Goal: Information Seeking & Learning: Learn about a topic

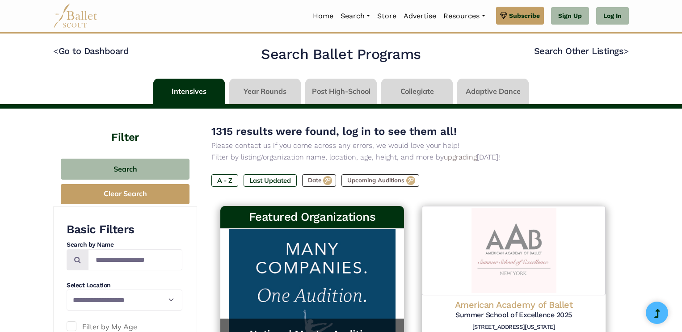
scroll to position [436, 0]
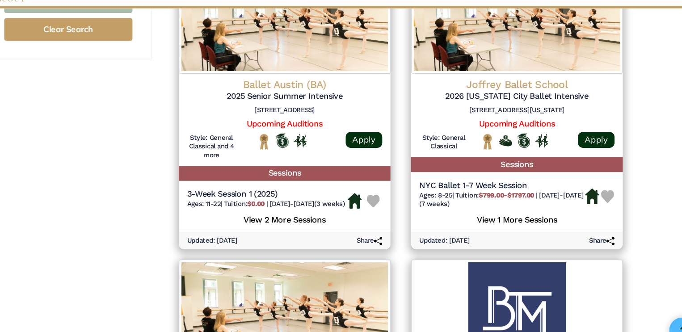
scroll to position [722, 0]
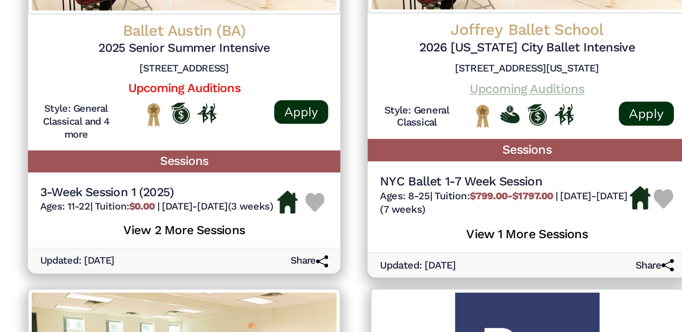
click at [517, 133] on link "Upcoming Auditions" at bounding box center [513, 134] width 67 height 8
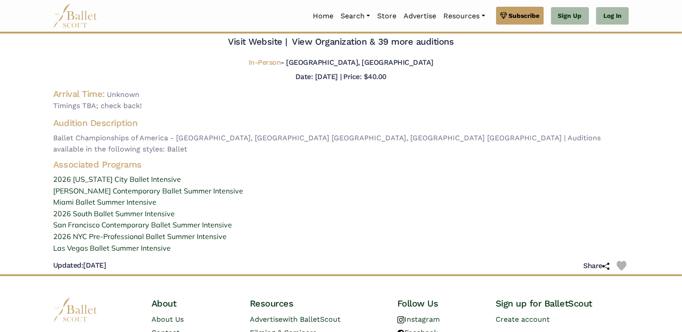
scroll to position [101, 0]
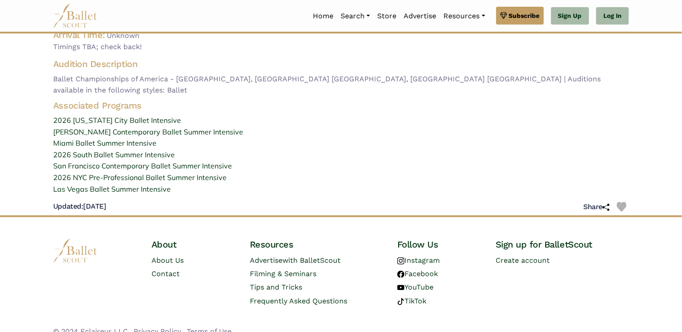
drag, startPoint x: 656, startPoint y: 167, endPoint x: 648, endPoint y: 168, distance: 8.1
click at [648, 168] on body "Premium Feature Make this audition season count. Upgrade to premium for access …" at bounding box center [341, 122] width 682 height 446
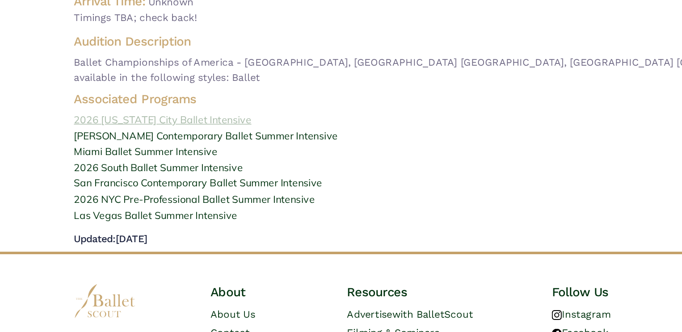
scroll to position [98, 0]
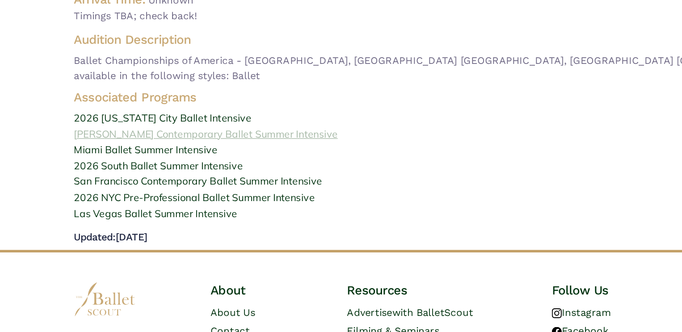
click at [151, 130] on link "[PERSON_NAME] Contemporary Ballet Summer Intensive" at bounding box center [341, 136] width 590 height 12
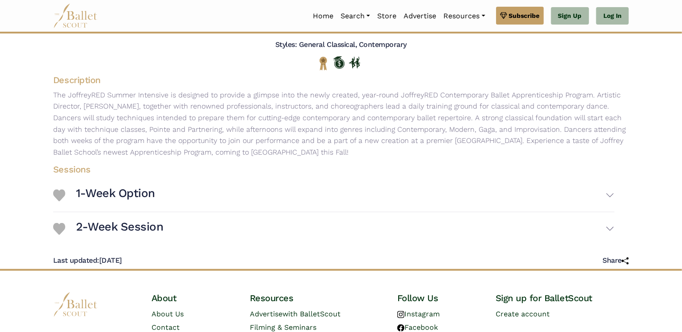
scroll to position [110, 0]
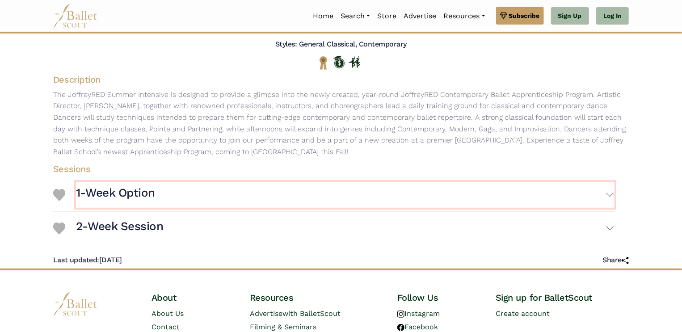
click at [147, 197] on h3 "1-Week Option" at bounding box center [115, 192] width 79 height 15
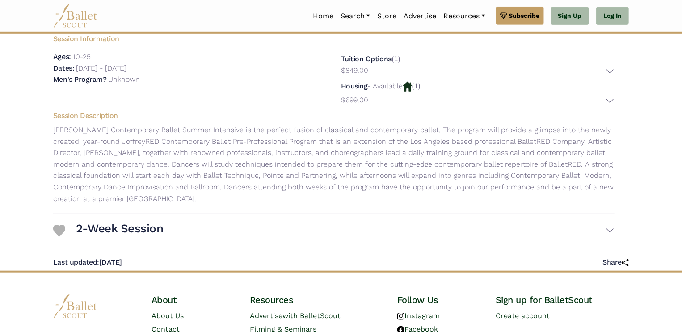
scroll to position [288, 0]
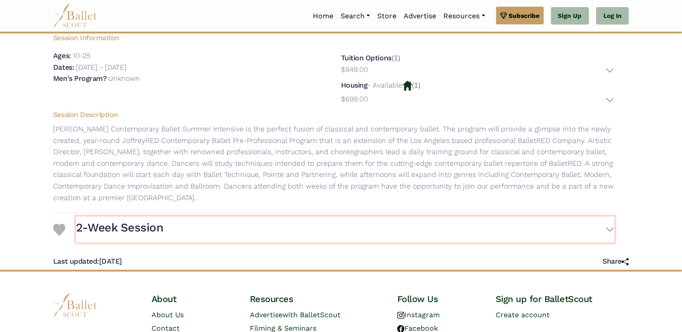
click at [164, 220] on button "2-Week Session" at bounding box center [345, 230] width 539 height 26
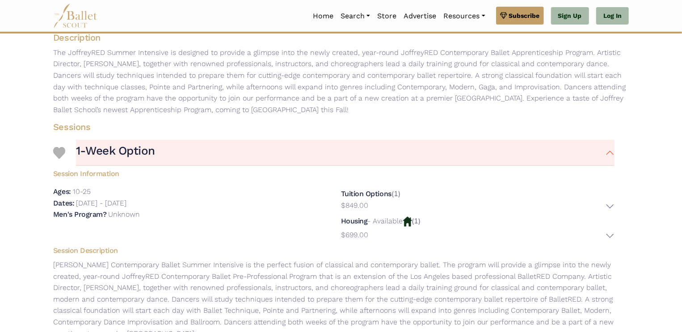
scroll to position [0, 0]
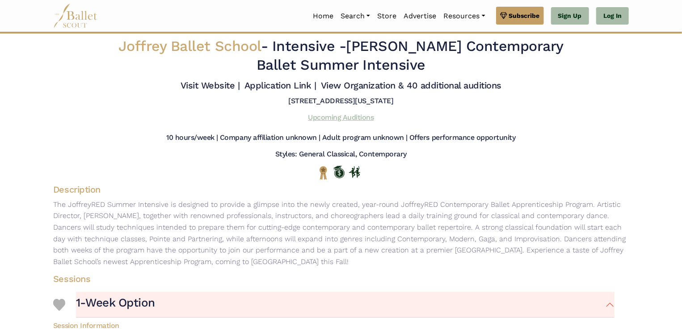
click at [319, 117] on link "Upcoming Auditions" at bounding box center [341, 117] width 66 height 8
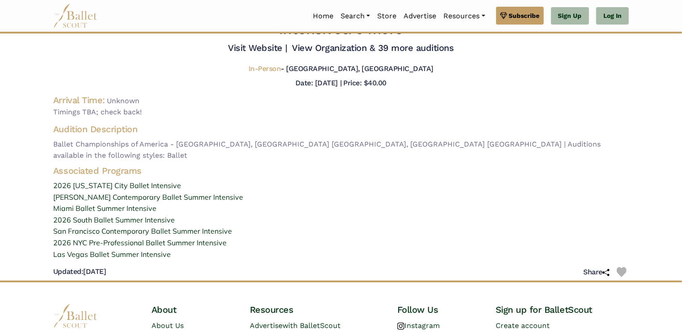
scroll to position [101, 0]
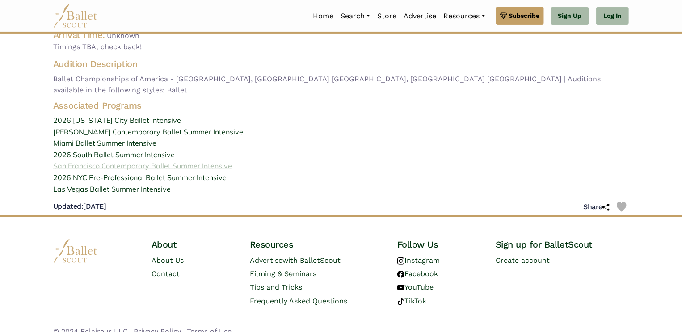
click at [101, 160] on link "San Francisco Contemporary Ballet Summer Intensive" at bounding box center [341, 166] width 590 height 12
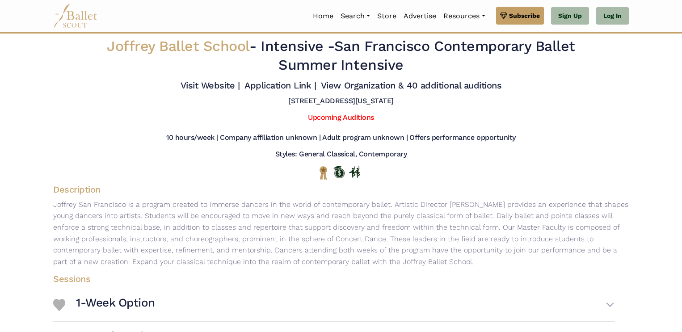
scroll to position [160, 0]
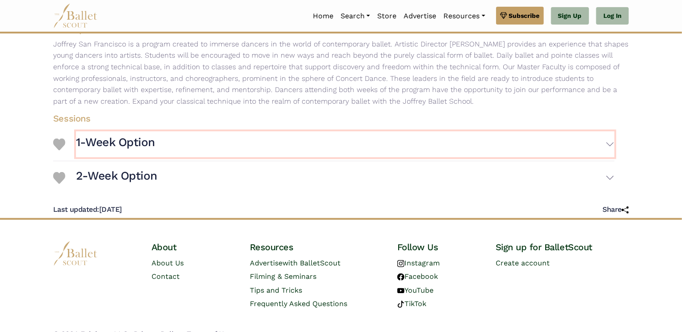
click at [79, 145] on h3 "1-Week Option" at bounding box center [115, 142] width 79 height 15
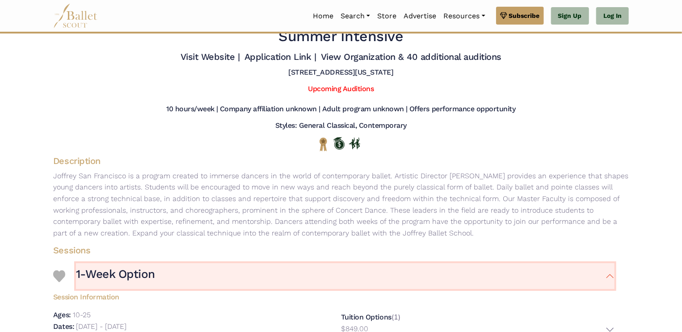
scroll to position [0, 0]
